Goal: Obtain resource: Download file/media

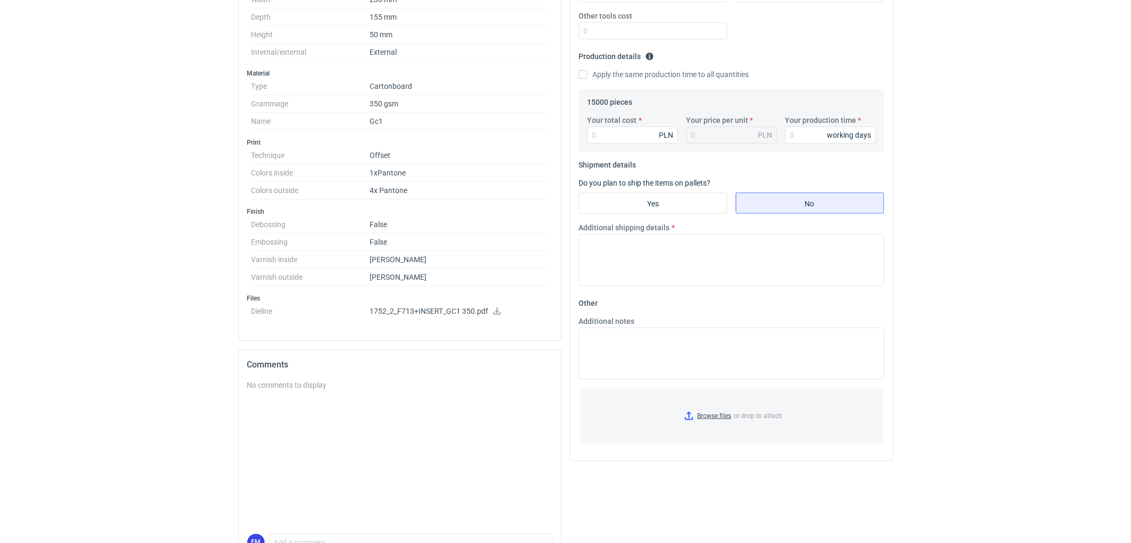
scroll to position [343, 0]
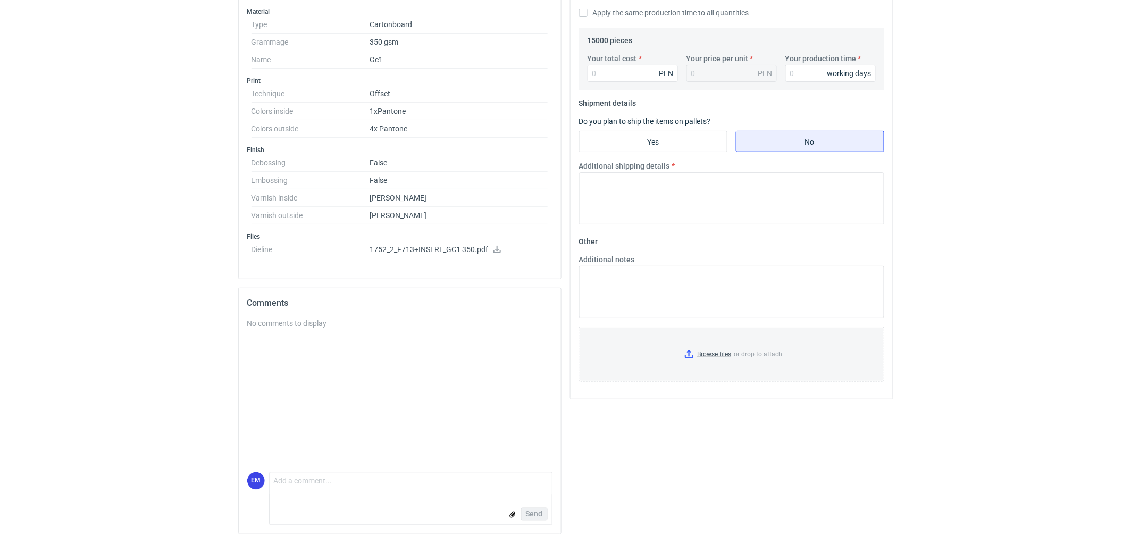
click at [497, 249] on icon at bounding box center [497, 249] width 7 height 7
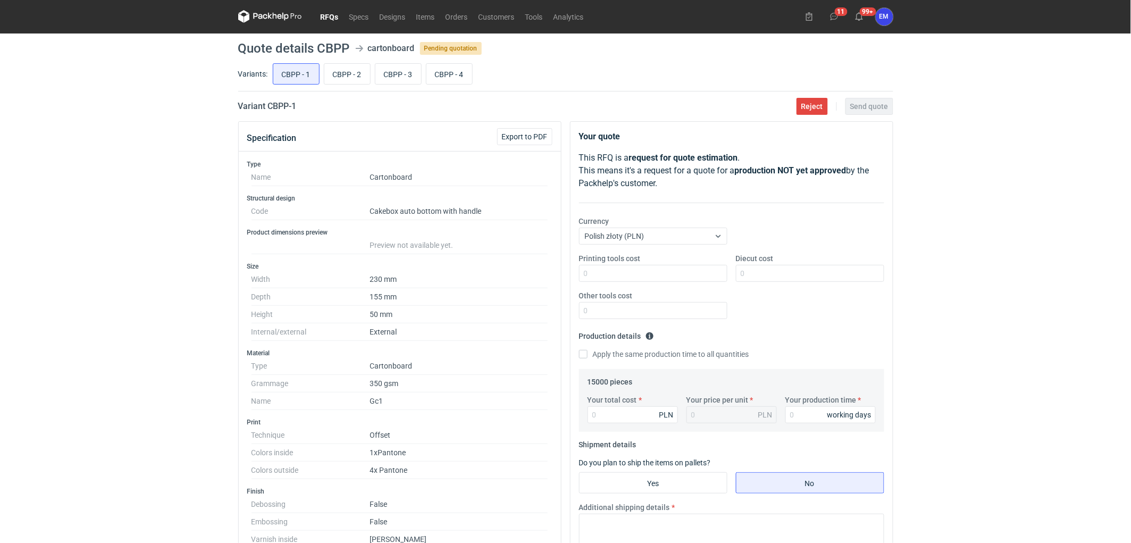
scroll to position [0, 0]
click at [348, 70] on input "CBPP - 2" at bounding box center [347, 74] width 46 height 20
radio input "true"
click at [415, 71] on input "CBPP - 3" at bounding box center [399, 74] width 46 height 20
radio input "true"
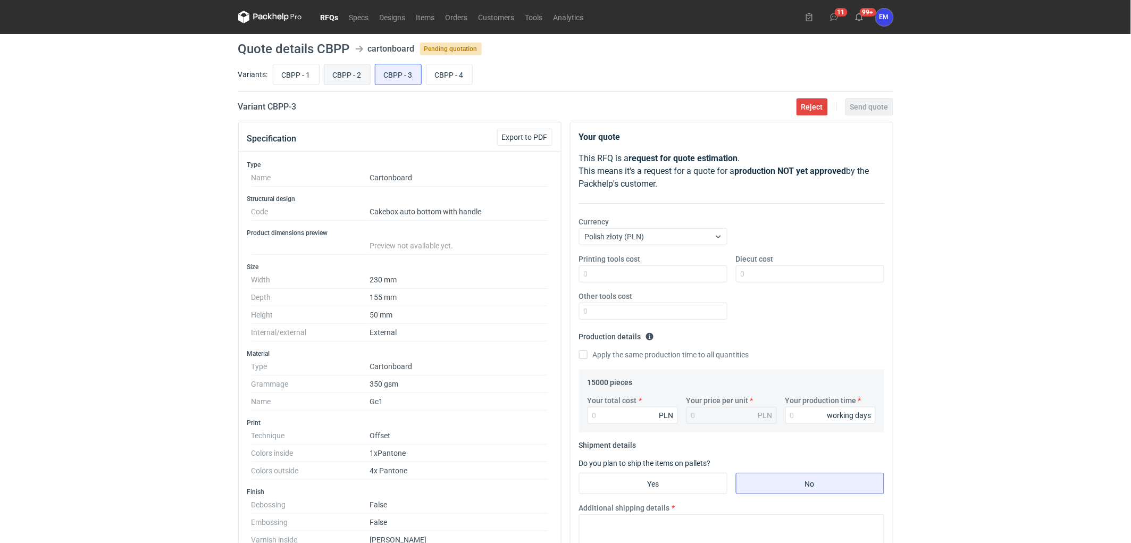
click at [344, 84] on input "CBPP - 2" at bounding box center [347, 74] width 46 height 20
radio input "true"
click at [397, 80] on input "CBPP - 3" at bounding box center [399, 74] width 46 height 20
radio input "true"
click at [437, 80] on input "CBPP - 4" at bounding box center [450, 74] width 46 height 20
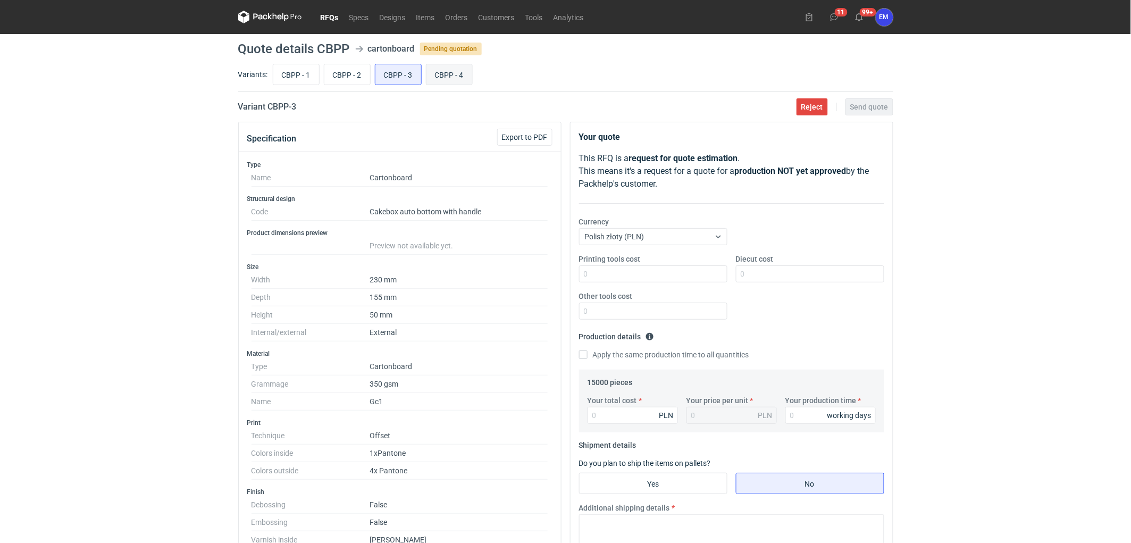
radio input "true"
click at [285, 76] on input "CBPP - 1" at bounding box center [296, 74] width 46 height 20
radio input "true"
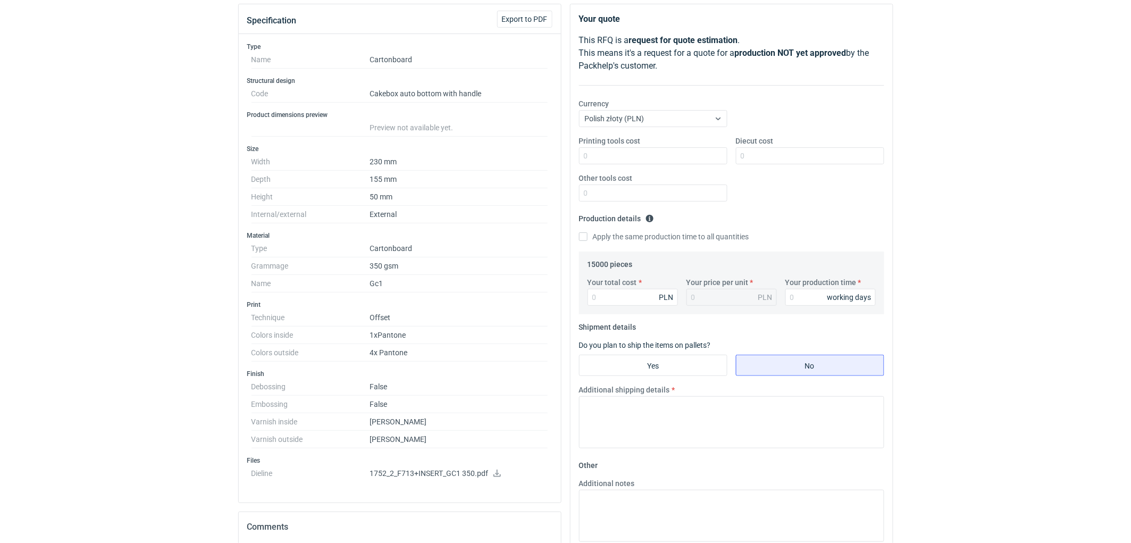
scroll to position [59, 0]
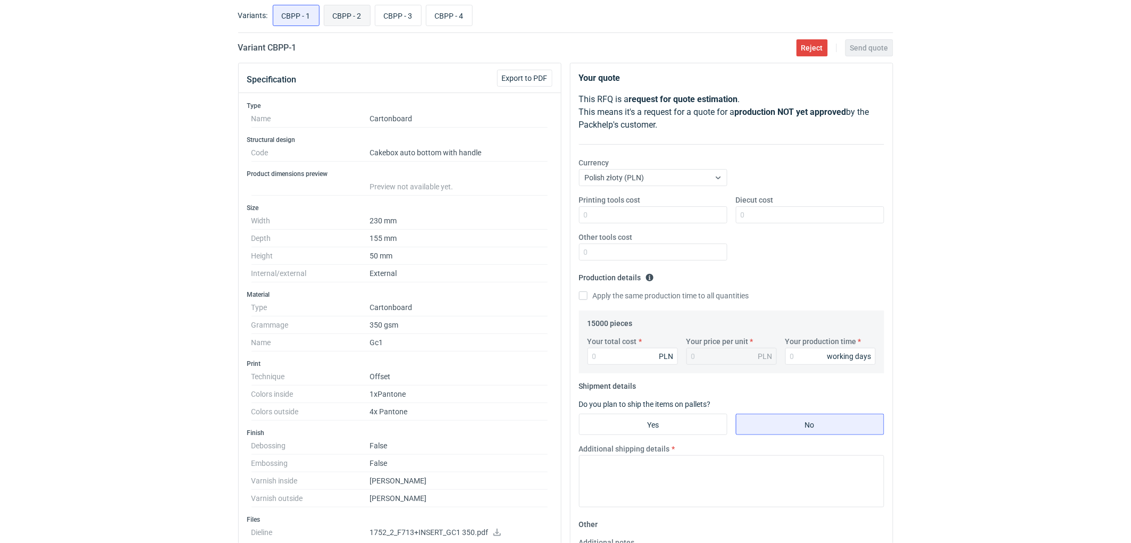
click at [348, 21] on input "CBPP - 2" at bounding box center [347, 15] width 46 height 20
radio input "true"
click at [392, 14] on input "CBPP - 3" at bounding box center [399, 15] width 46 height 20
radio input "true"
click at [342, 18] on input "CBPP - 2" at bounding box center [347, 15] width 46 height 20
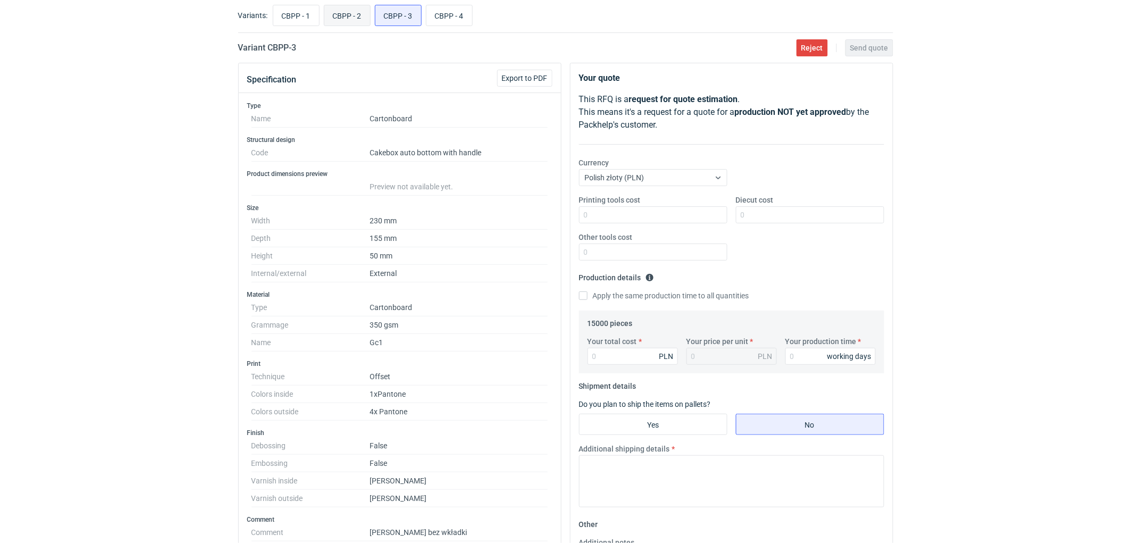
radio input "true"
click at [384, 19] on input "CBPP - 3" at bounding box center [399, 15] width 46 height 20
radio input "true"
click at [443, 13] on input "CBPP - 4" at bounding box center [450, 15] width 46 height 20
radio input "true"
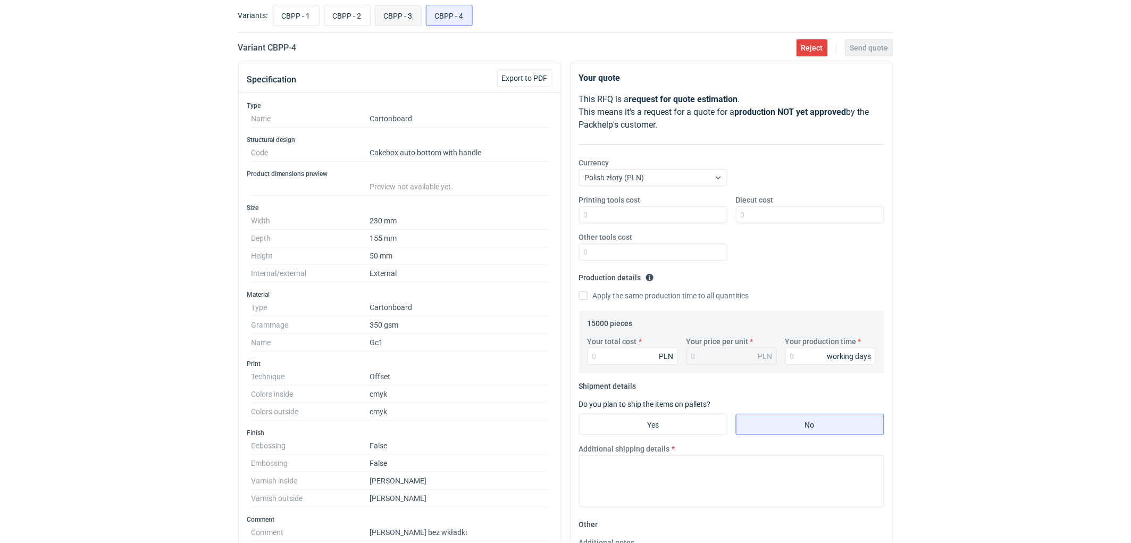
click at [392, 18] on input "CBPP - 3" at bounding box center [399, 15] width 46 height 20
radio input "true"
click at [336, 17] on input "CBPP - 2" at bounding box center [347, 15] width 46 height 20
radio input "true"
click at [394, 13] on input "CBPP - 3" at bounding box center [399, 15] width 46 height 20
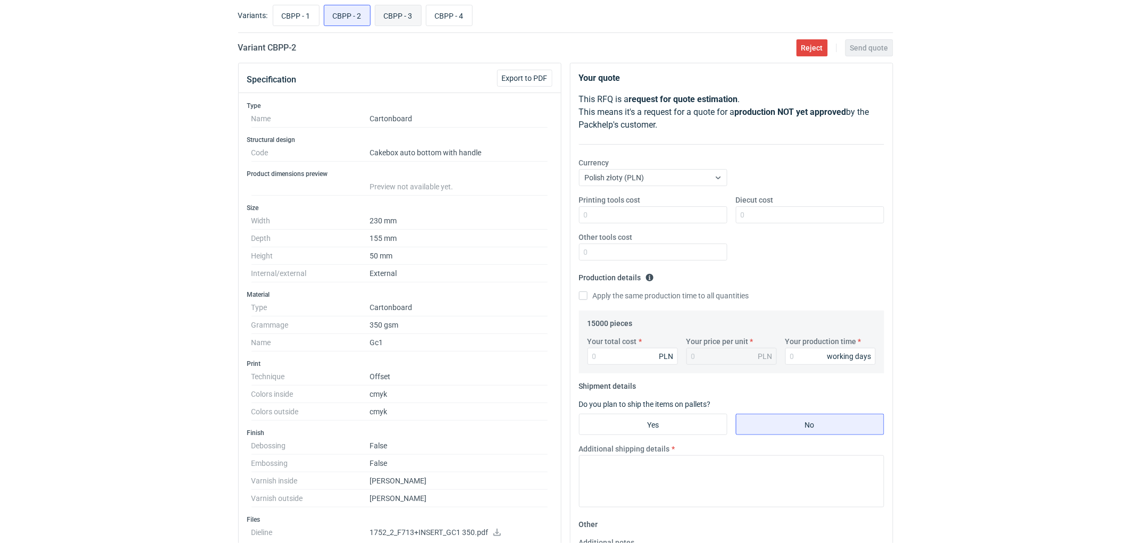
radio input "true"
click at [301, 18] on input "CBPP - 1" at bounding box center [296, 15] width 46 height 20
radio input "true"
click at [533, 78] on span "Export to PDF" at bounding box center [525, 77] width 46 height 7
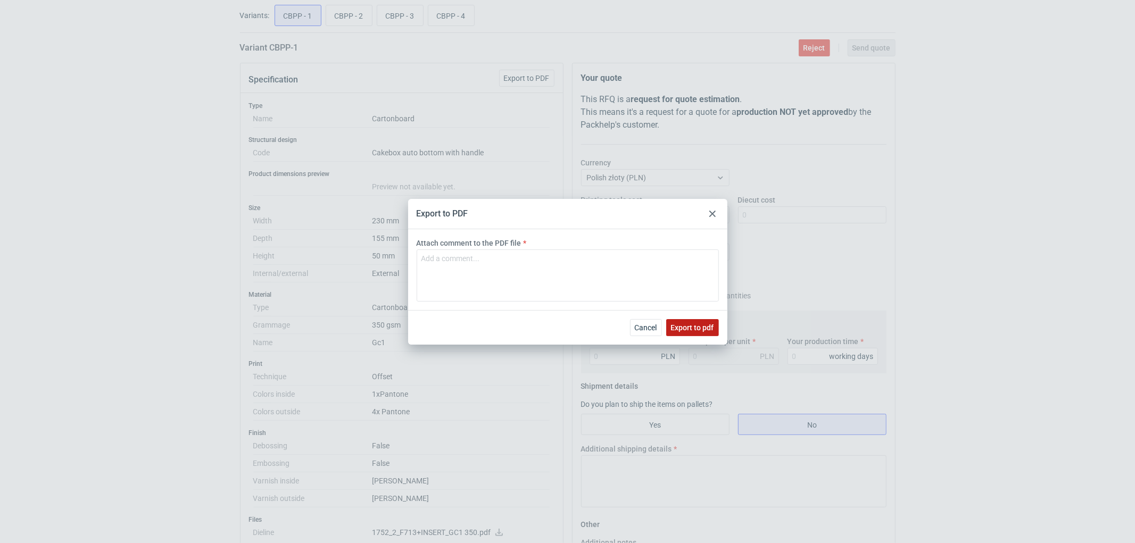
click at [713, 324] on span "Export to pdf" at bounding box center [692, 327] width 43 height 7
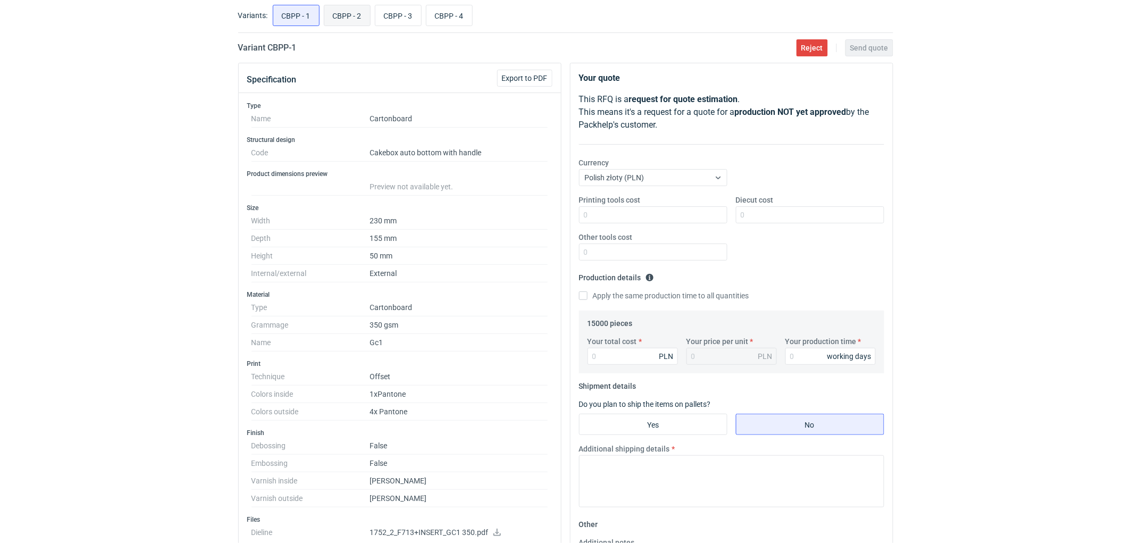
click at [336, 9] on input "CBPP - 2" at bounding box center [347, 15] width 46 height 20
radio input "true"
click at [538, 82] on button "Export to PDF" at bounding box center [524, 78] width 55 height 17
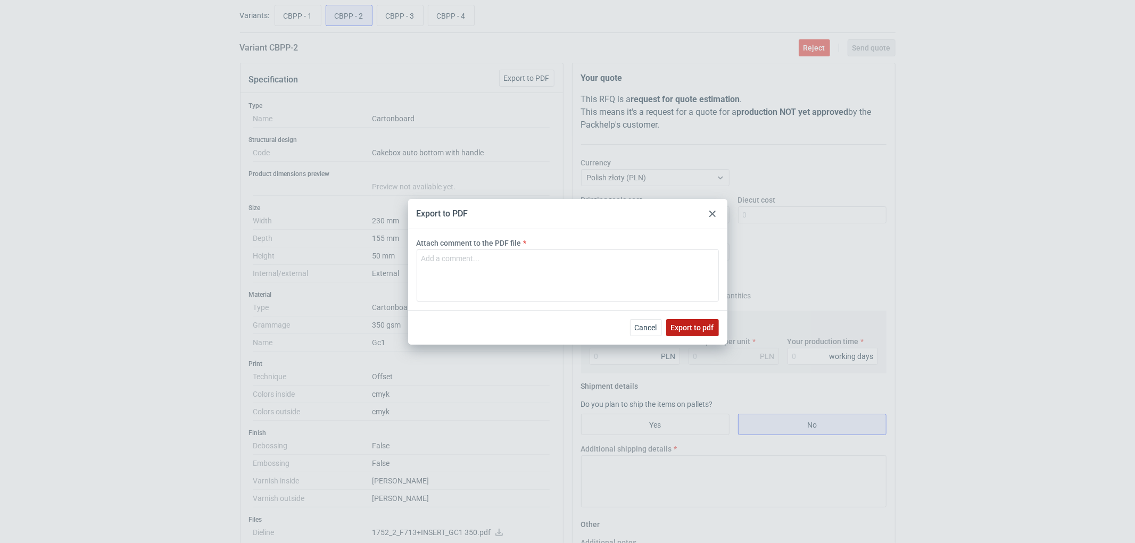
click at [714, 334] on button "Export to pdf" at bounding box center [692, 327] width 53 height 17
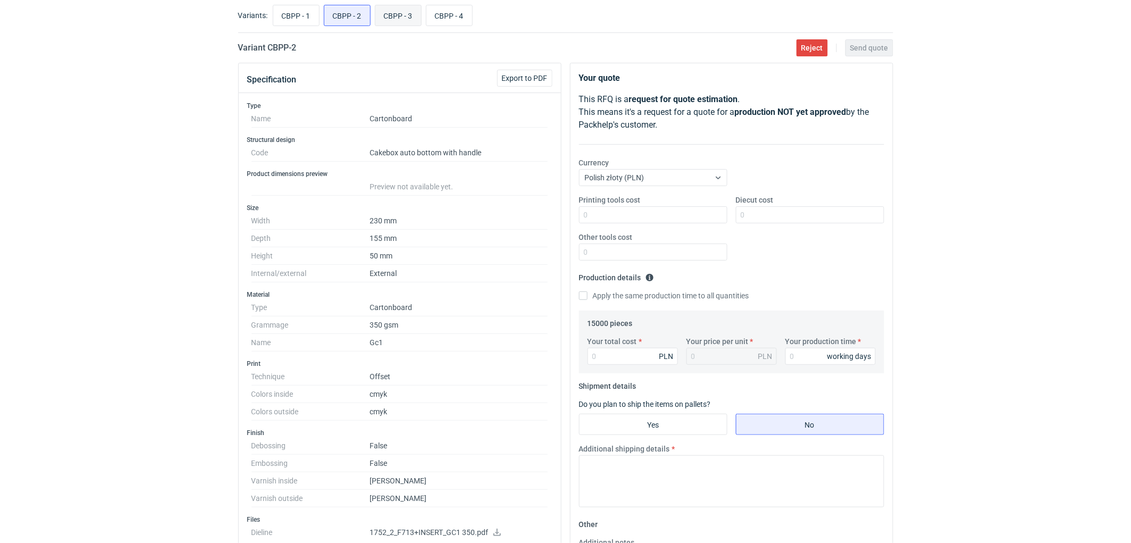
click at [396, 15] on input "CBPP - 3" at bounding box center [399, 15] width 46 height 20
radio input "true"
click at [517, 74] on span "Export to PDF" at bounding box center [525, 77] width 46 height 7
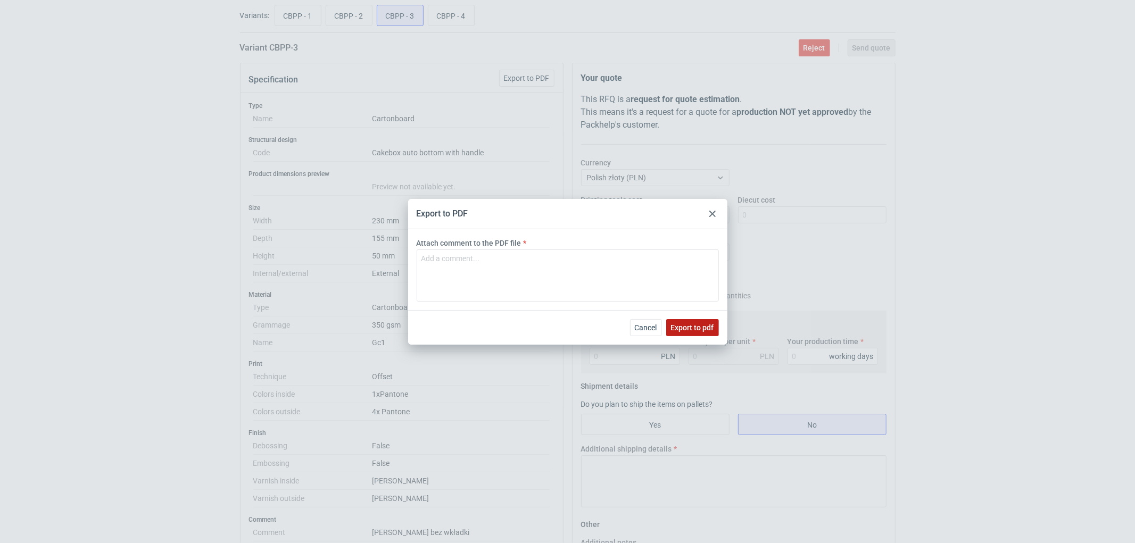
click at [697, 324] on span "Export to pdf" at bounding box center [692, 327] width 43 height 7
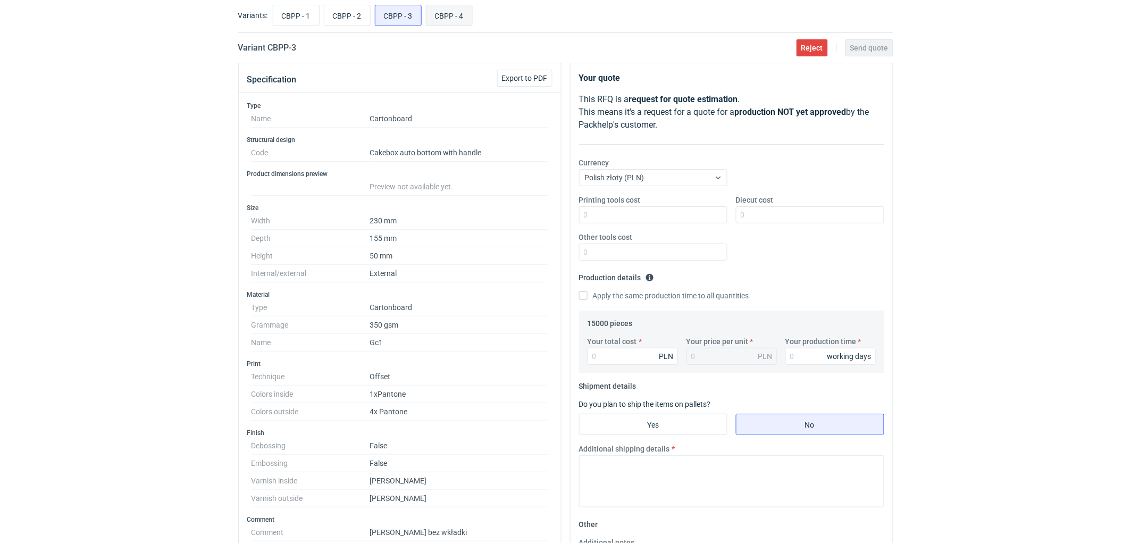
click at [452, 18] on input "CBPP - 4" at bounding box center [450, 15] width 46 height 20
radio input "true"
click at [521, 78] on span "Export to PDF" at bounding box center [525, 77] width 46 height 7
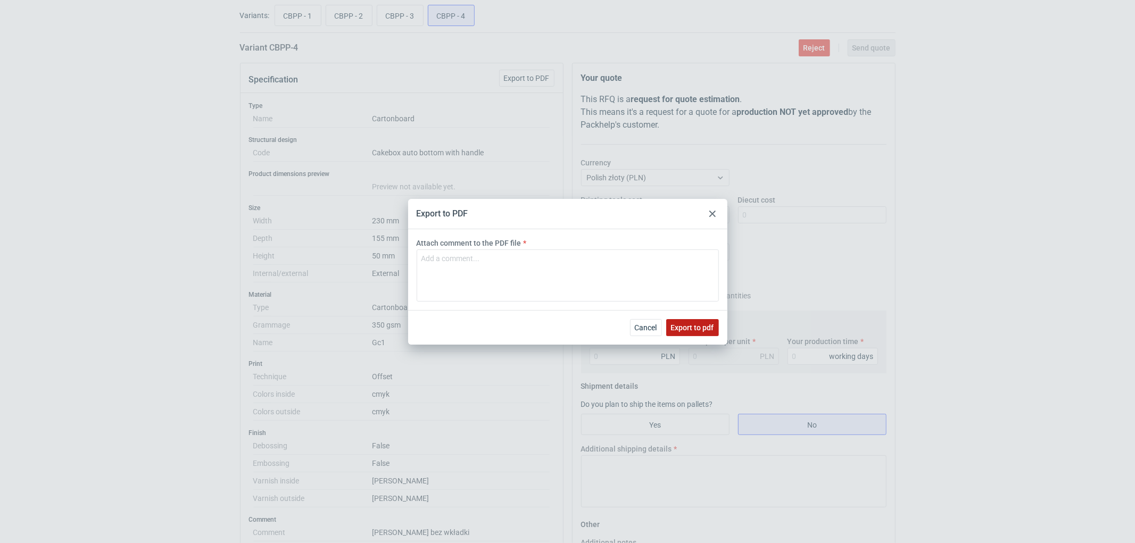
click at [690, 327] on span "Export to pdf" at bounding box center [692, 327] width 43 height 7
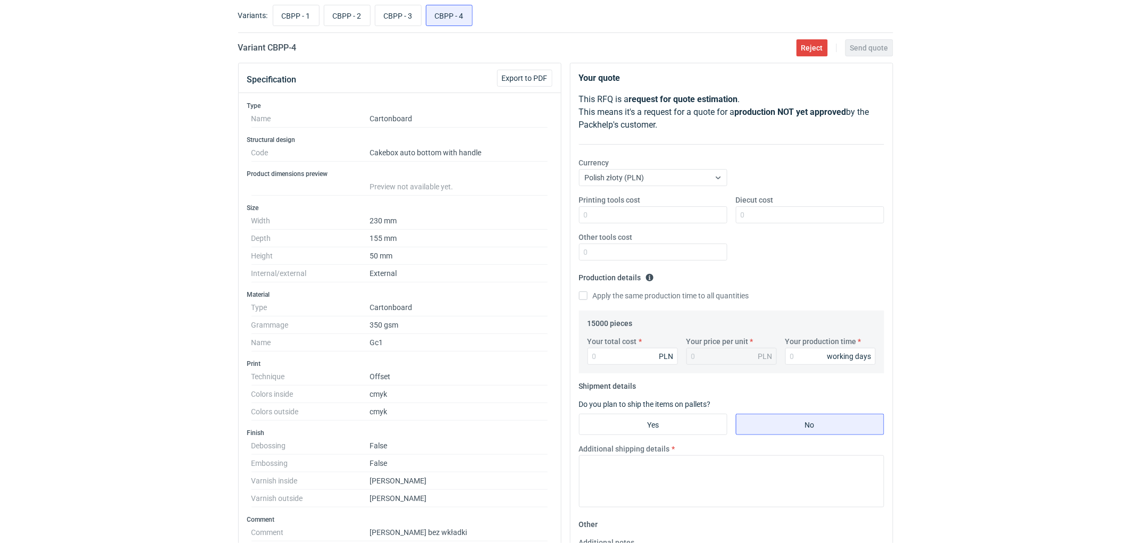
drag, startPoint x: 1046, startPoint y: 223, endPoint x: 934, endPoint y: 240, distance: 113.5
click at [1045, 224] on div "RFQs Specs Designs Items Orders Customers Tools Analytics 11 99+ EM [PERSON_NAM…" at bounding box center [565, 212] width 1131 height 543
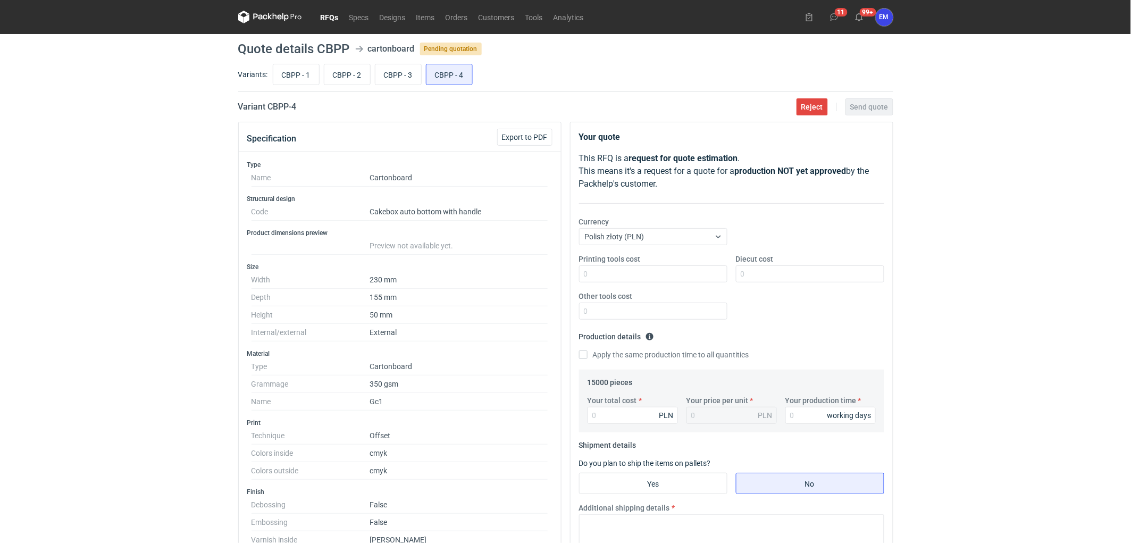
drag, startPoint x: 72, startPoint y: 241, endPoint x: 211, endPoint y: 275, distance: 142.8
click at [73, 241] on div "RFQs Specs Designs Items Orders Customers Tools Analytics 11 99+ EM [PERSON_NAM…" at bounding box center [565, 271] width 1131 height 543
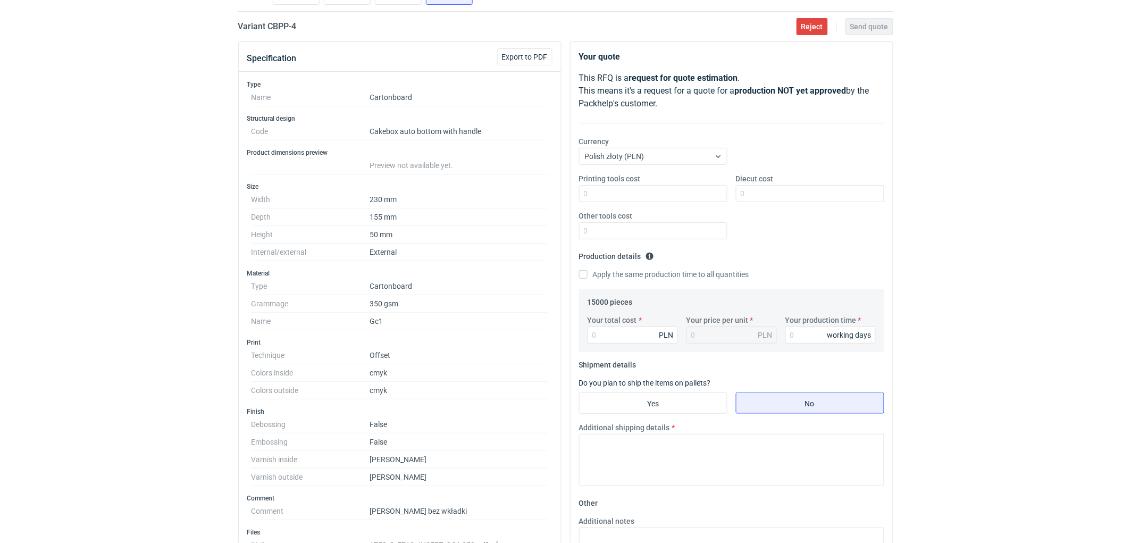
scroll to position [59, 0]
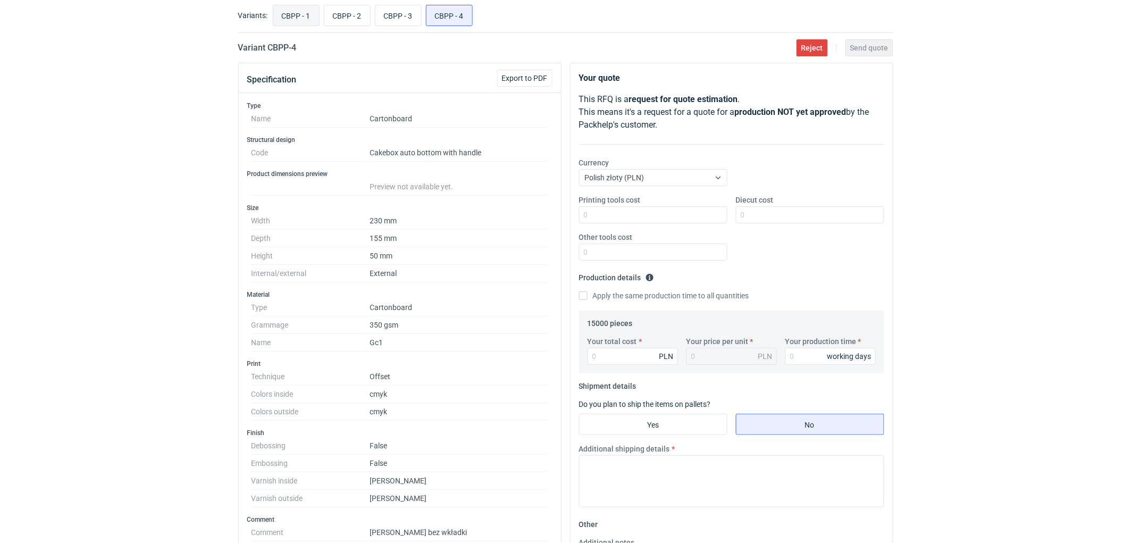
click at [291, 21] on input "CBPP - 1" at bounding box center [296, 15] width 46 height 20
radio input "true"
click at [328, 18] on input "CBPP - 2" at bounding box center [347, 15] width 46 height 20
radio input "true"
click at [401, 19] on input "CBPP - 3" at bounding box center [399, 15] width 46 height 20
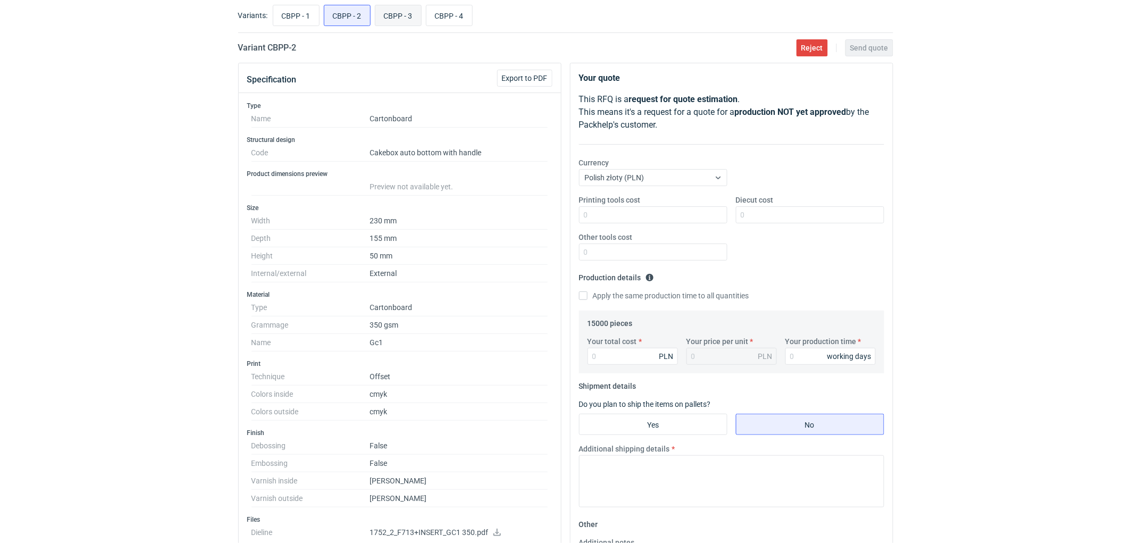
radio input "true"
click at [435, 13] on input "CBPP - 4" at bounding box center [450, 15] width 46 height 20
radio input "true"
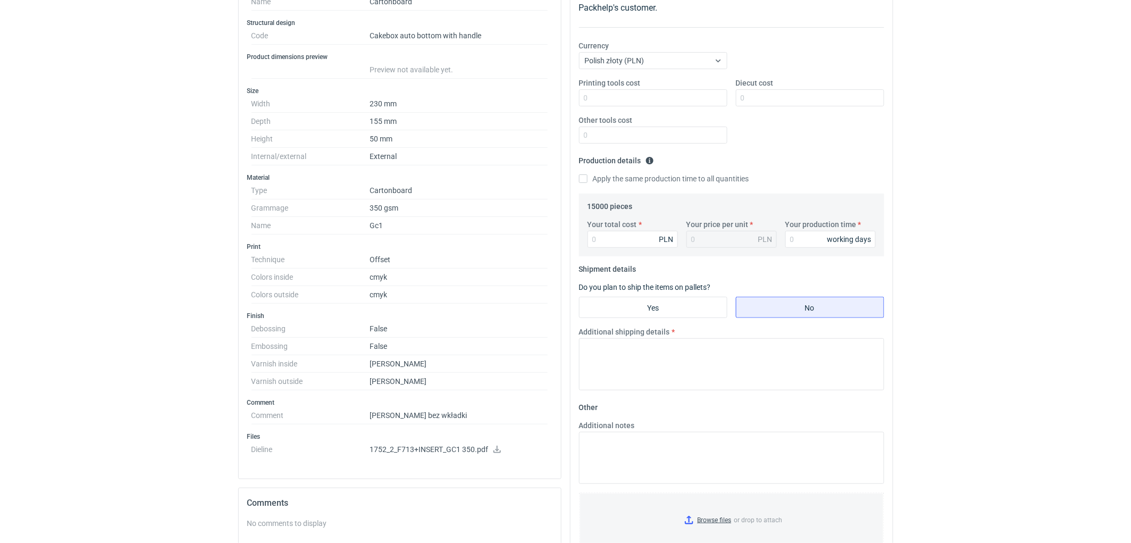
scroll to position [177, 0]
drag, startPoint x: 141, startPoint y: 230, endPoint x: 144, endPoint y: 242, distance: 12.0
click at [143, 230] on div "RFQs Specs Designs Items Orders Customers Tools Analytics 11 99+ EM [PERSON_NAM…" at bounding box center [565, 94] width 1131 height 543
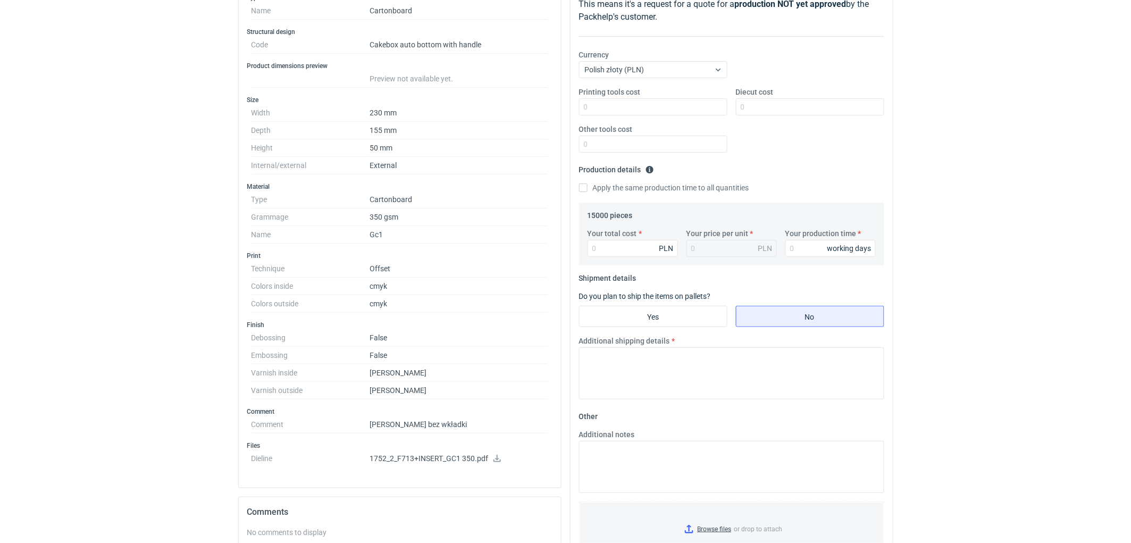
scroll to position [0, 0]
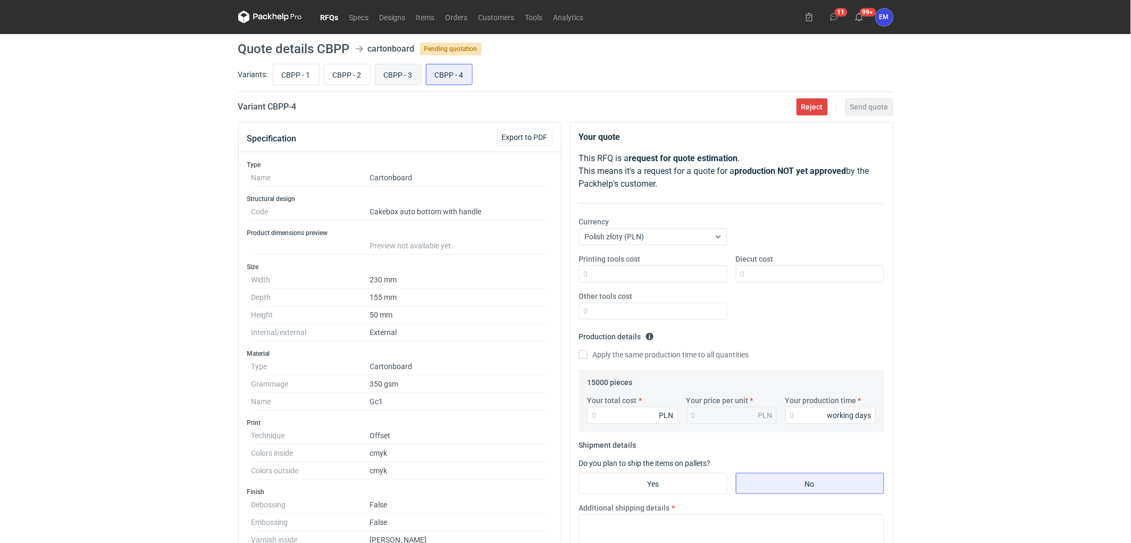
click at [405, 78] on input "CBPP - 3" at bounding box center [399, 74] width 46 height 20
radio input "true"
click at [363, 73] on input "CBPP - 2" at bounding box center [347, 74] width 46 height 20
radio input "true"
click at [302, 69] on input "CBPP - 1" at bounding box center [296, 74] width 46 height 20
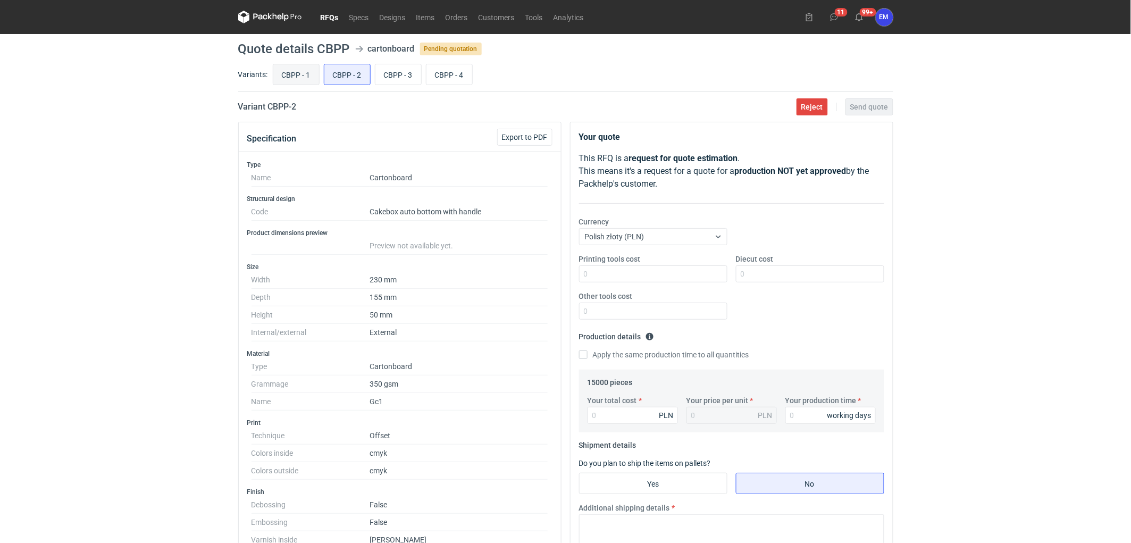
radio input "true"
drag, startPoint x: 112, startPoint y: 197, endPoint x: 146, endPoint y: 213, distance: 37.6
click at [112, 198] on div "RFQs Specs Designs Items Orders Customers Tools Analytics 11 99+ EM [PERSON_NAM…" at bounding box center [565, 271] width 1131 height 543
click at [393, 77] on input "CBPP - 3" at bounding box center [399, 74] width 46 height 20
radio input "true"
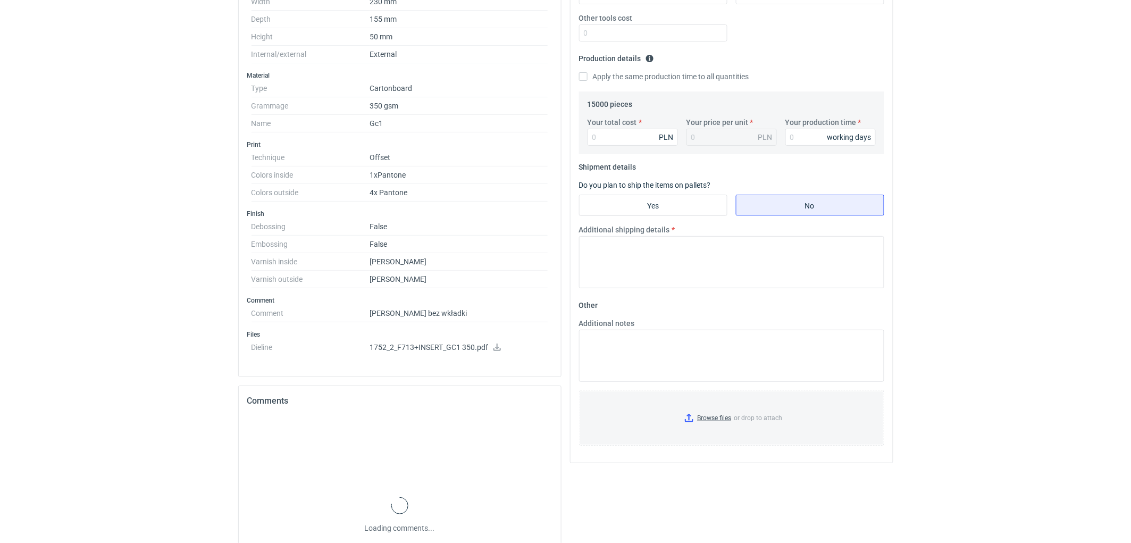
scroll to position [376, 0]
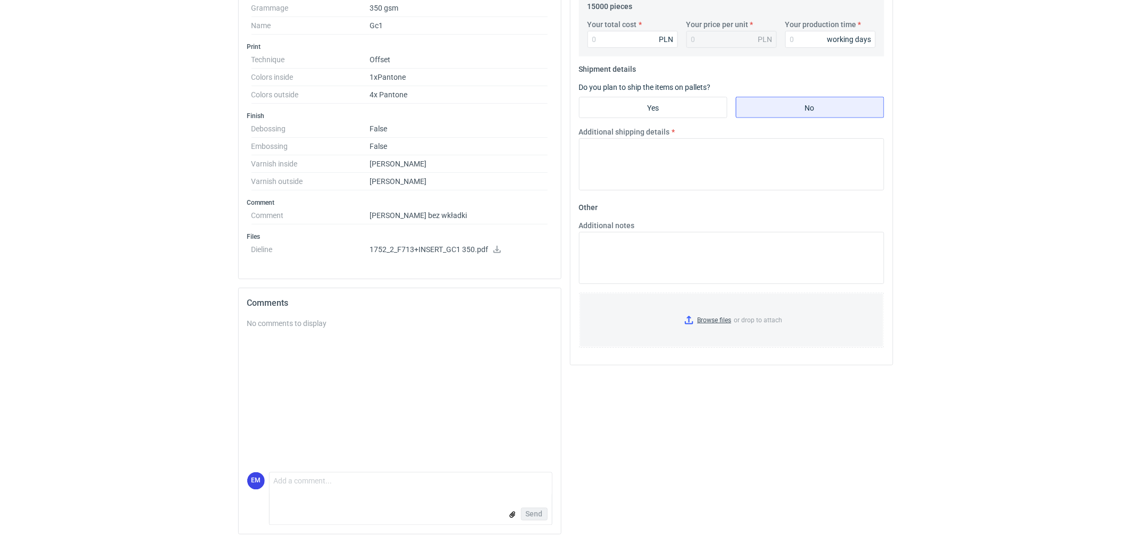
click at [498, 248] on icon at bounding box center [497, 249] width 7 height 7
drag, startPoint x: 107, startPoint y: 312, endPoint x: 96, endPoint y: 322, distance: 15.1
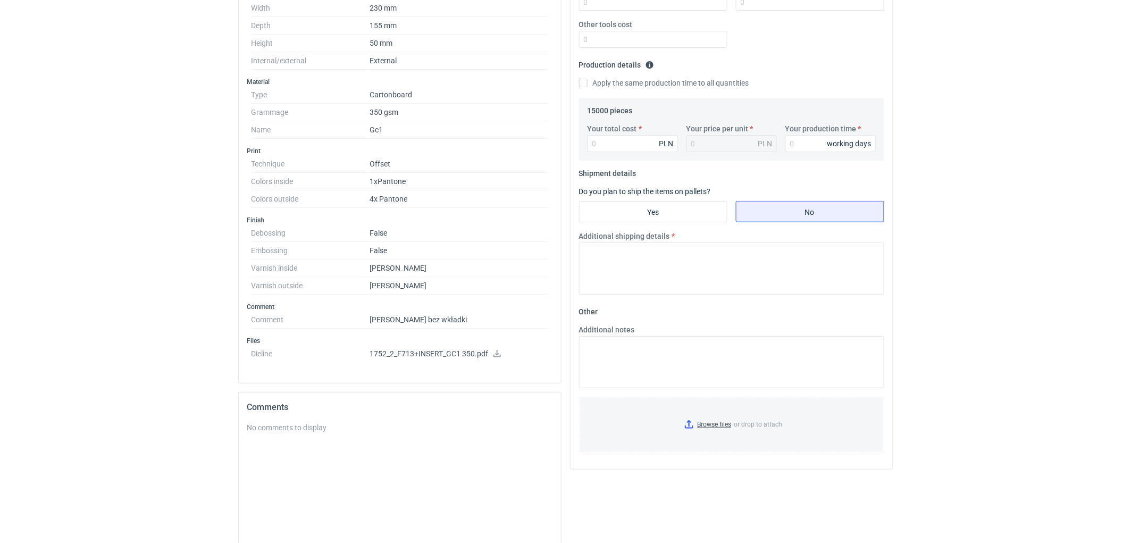
scroll to position [81, 0]
